Goal: Find specific page/section: Find specific page/section

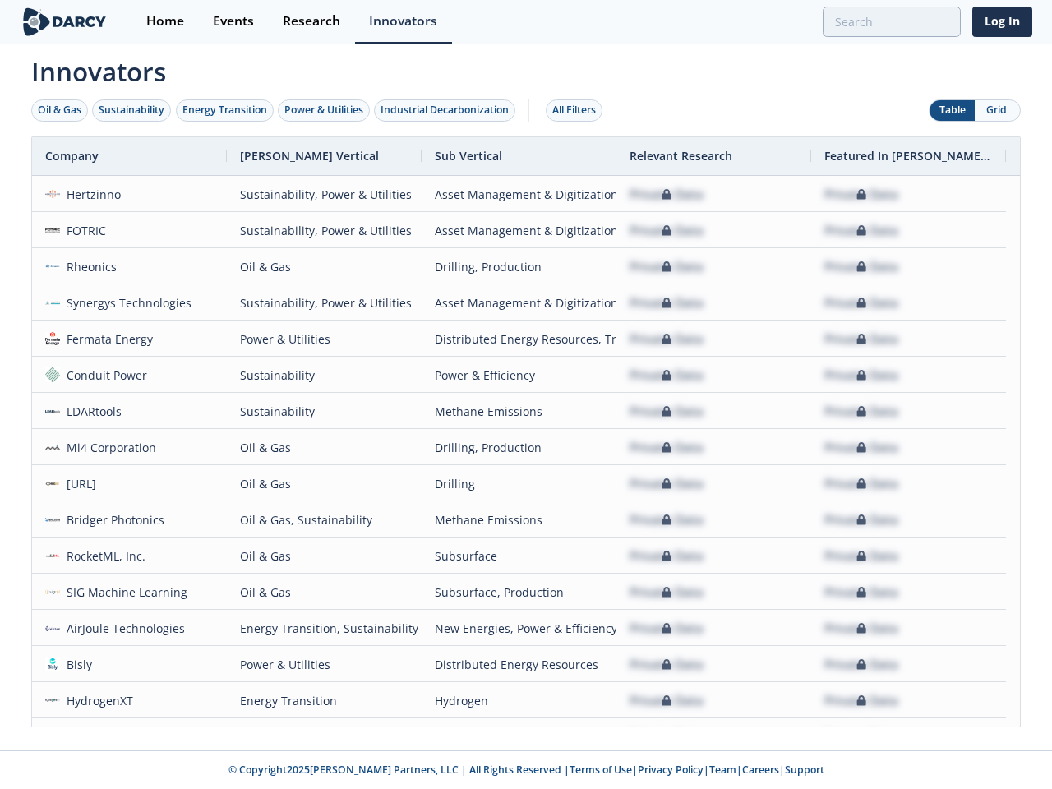
click at [60, 110] on div "Oil & Gas" at bounding box center [60, 110] width 44 height 15
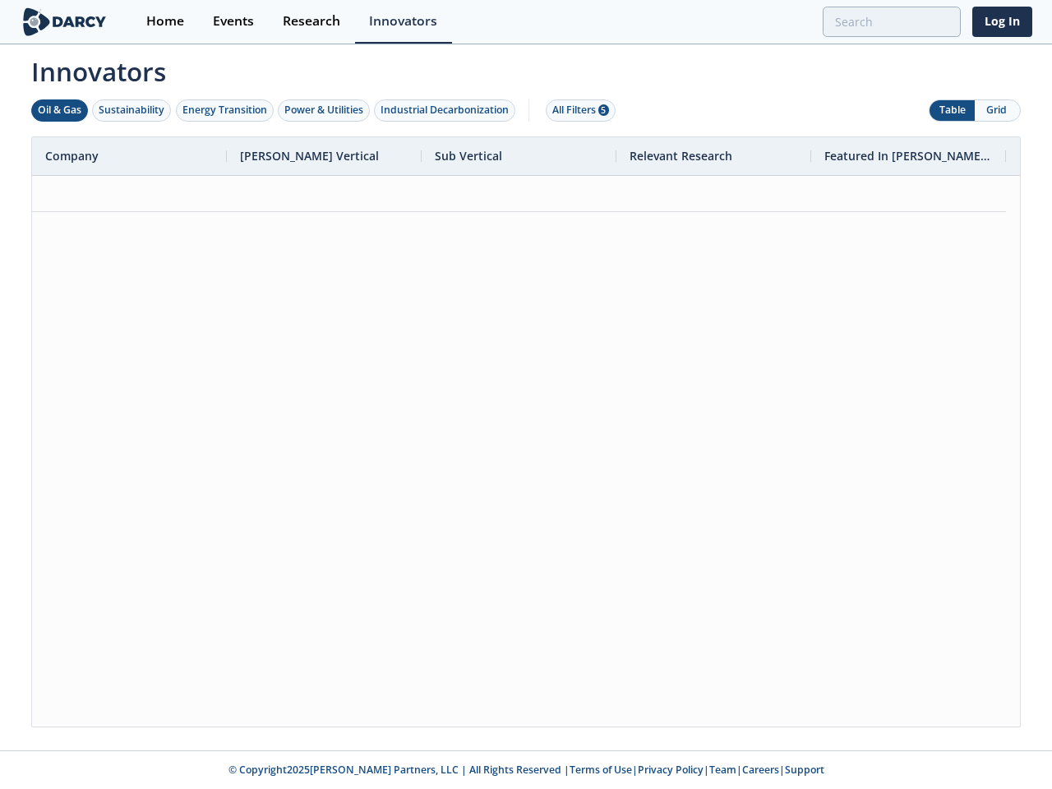
click at [132, 110] on div "Sustainability" at bounding box center [132, 110] width 66 height 15
click at [225, 110] on div "Energy Transition" at bounding box center [224, 110] width 85 height 15
click at [325, 110] on div "Power & Utilities" at bounding box center [323, 110] width 79 height 15
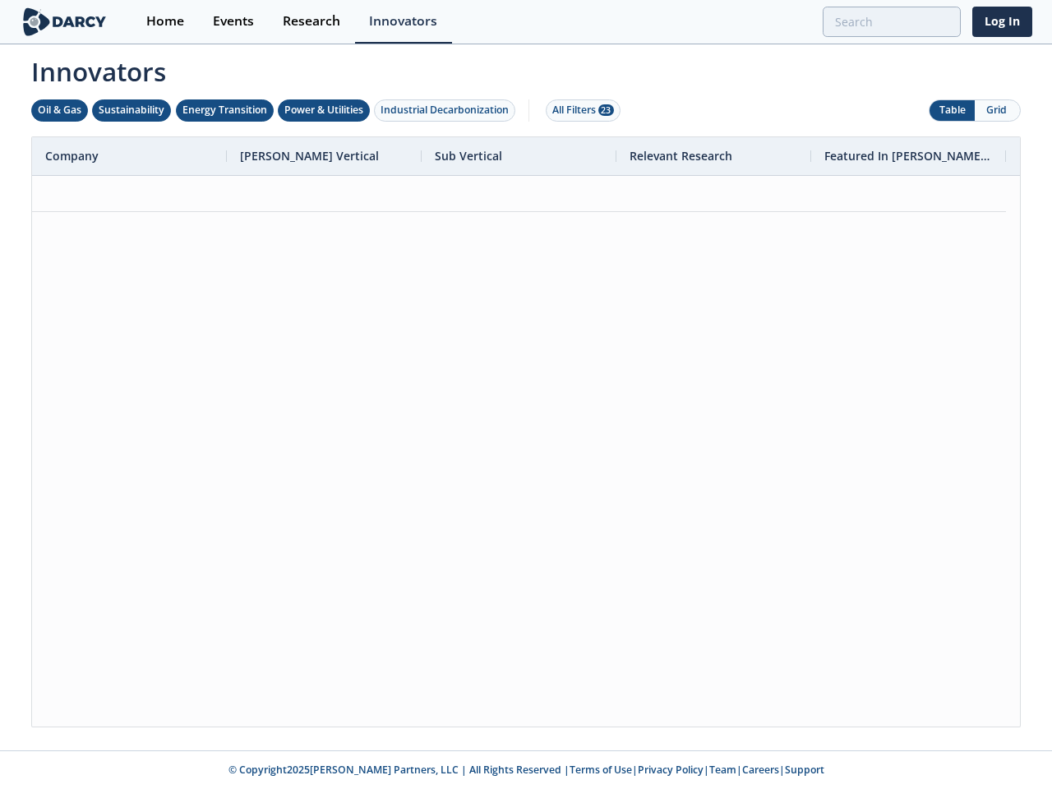
click at [448, 110] on div "Industrial Decarbonization" at bounding box center [444, 110] width 128 height 15
click at [578, 110] on div "All Filters 28" at bounding box center [583, 110] width 62 height 15
